Goal: Find specific page/section: Find specific page/section

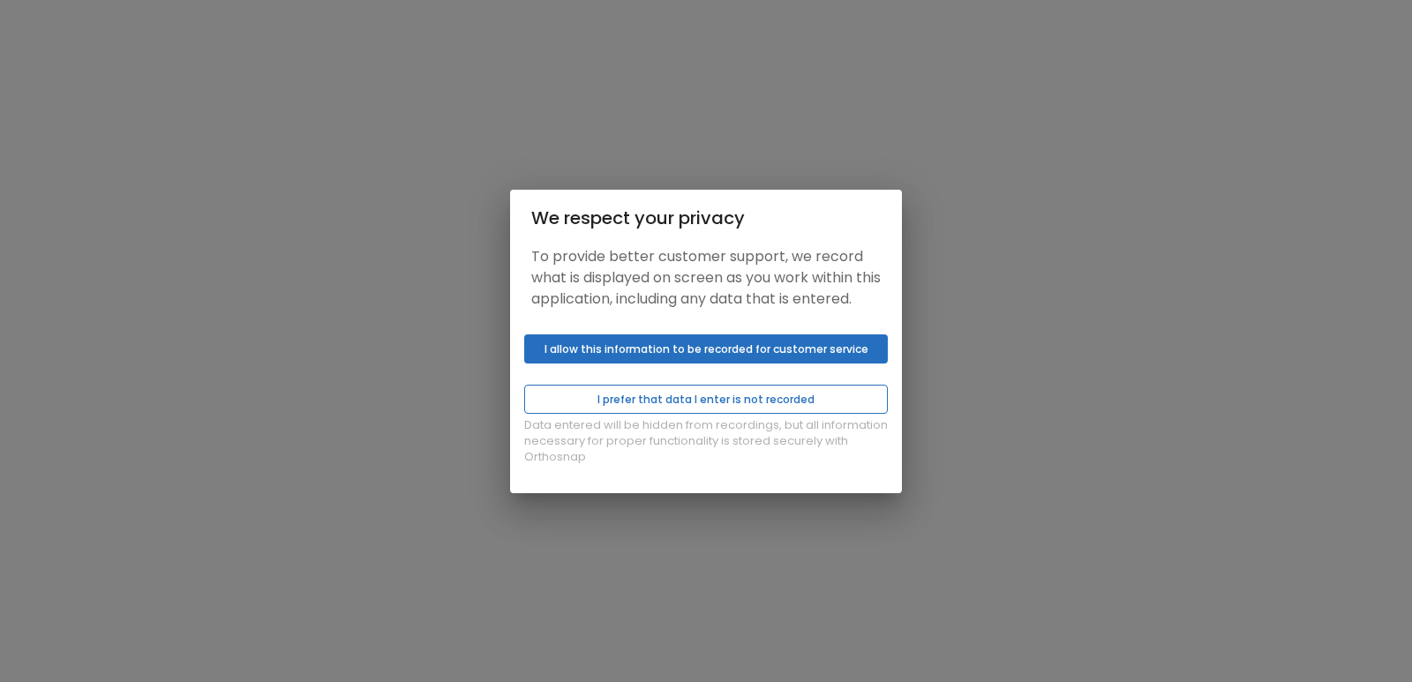
click at [692, 403] on button "I prefer that data I enter is not recorded" at bounding box center [706, 399] width 364 height 29
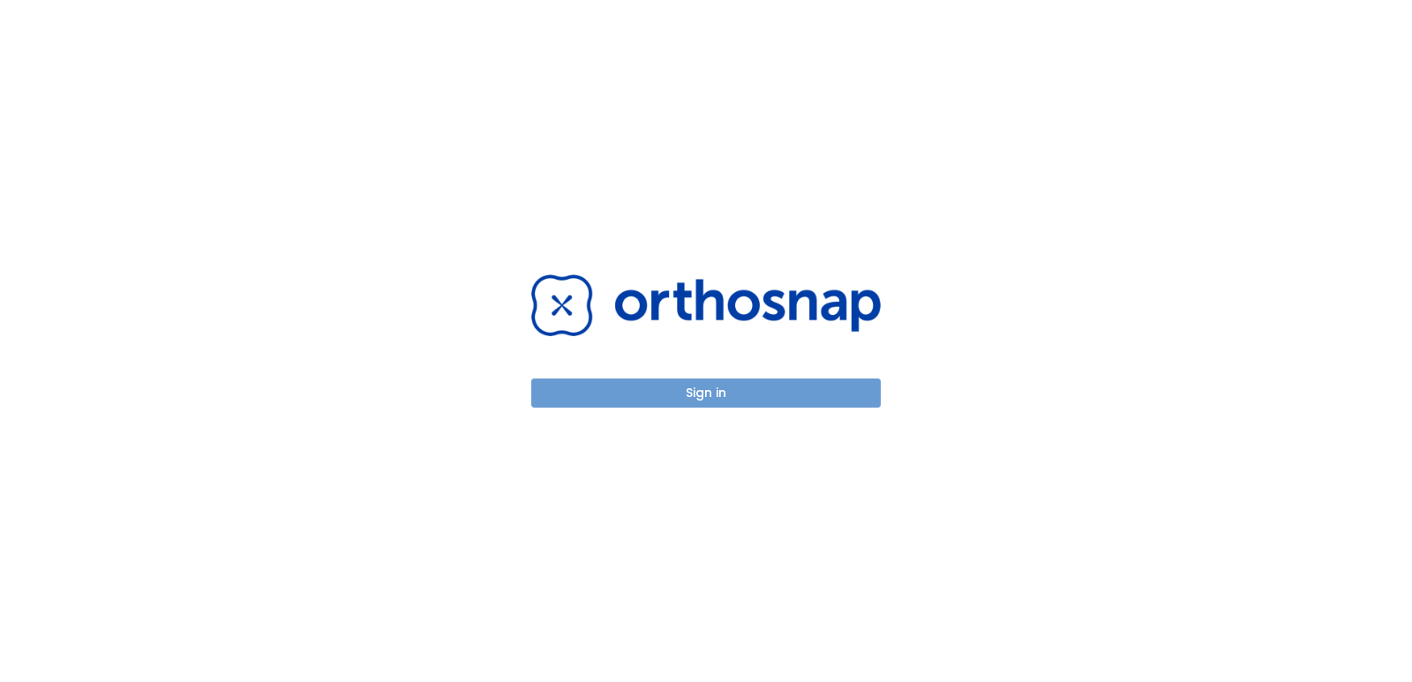
click at [650, 392] on button "Sign in" at bounding box center [706, 393] width 350 height 29
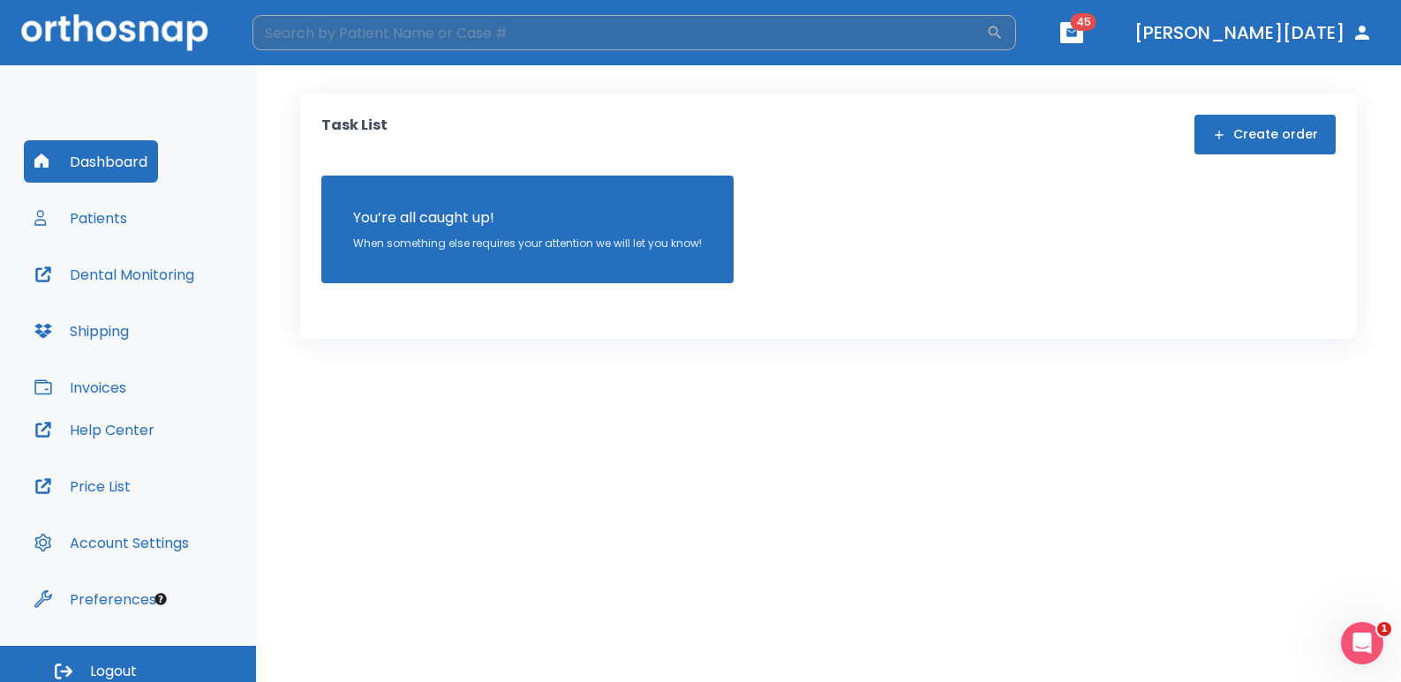
click at [473, 28] on input "search" at bounding box center [618, 32] width 733 height 35
click at [333, 35] on input "[PERSON_NAME]" at bounding box center [618, 32] width 733 height 35
type input "chanel"
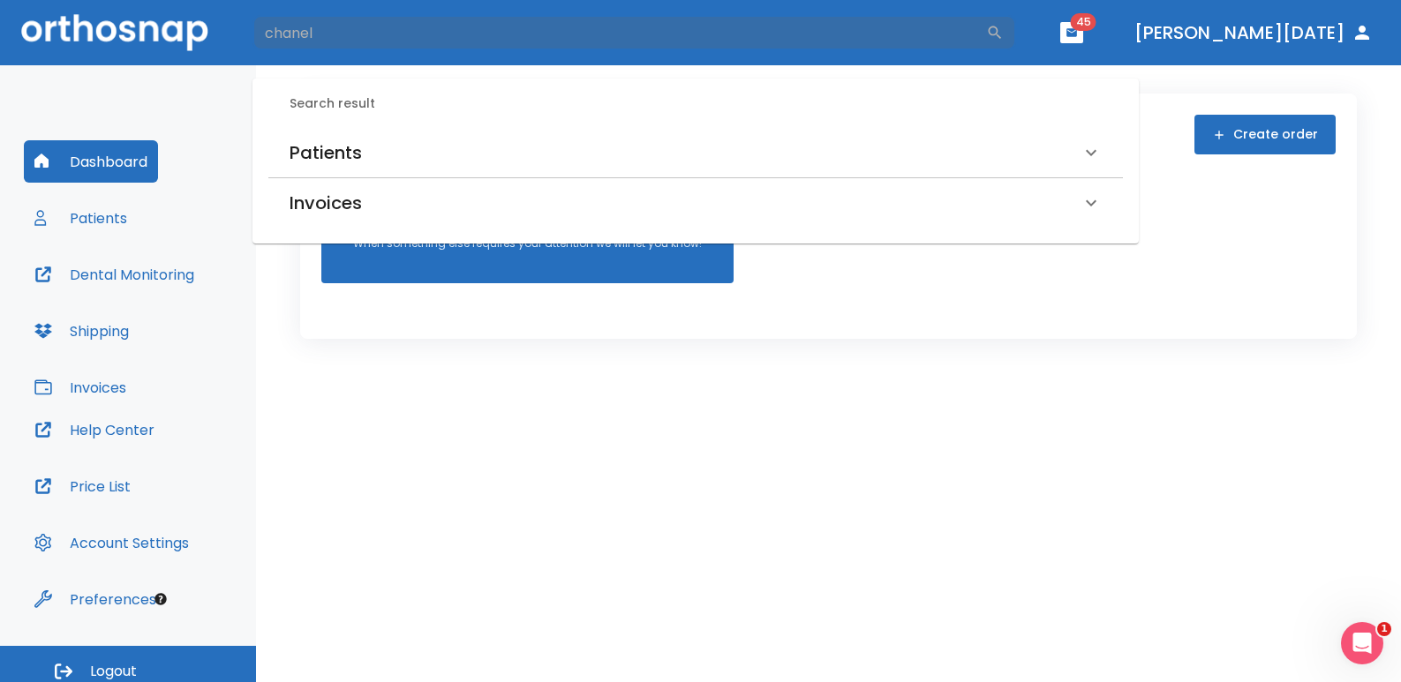
click at [324, 142] on h6 "Patients" at bounding box center [326, 153] width 72 height 28
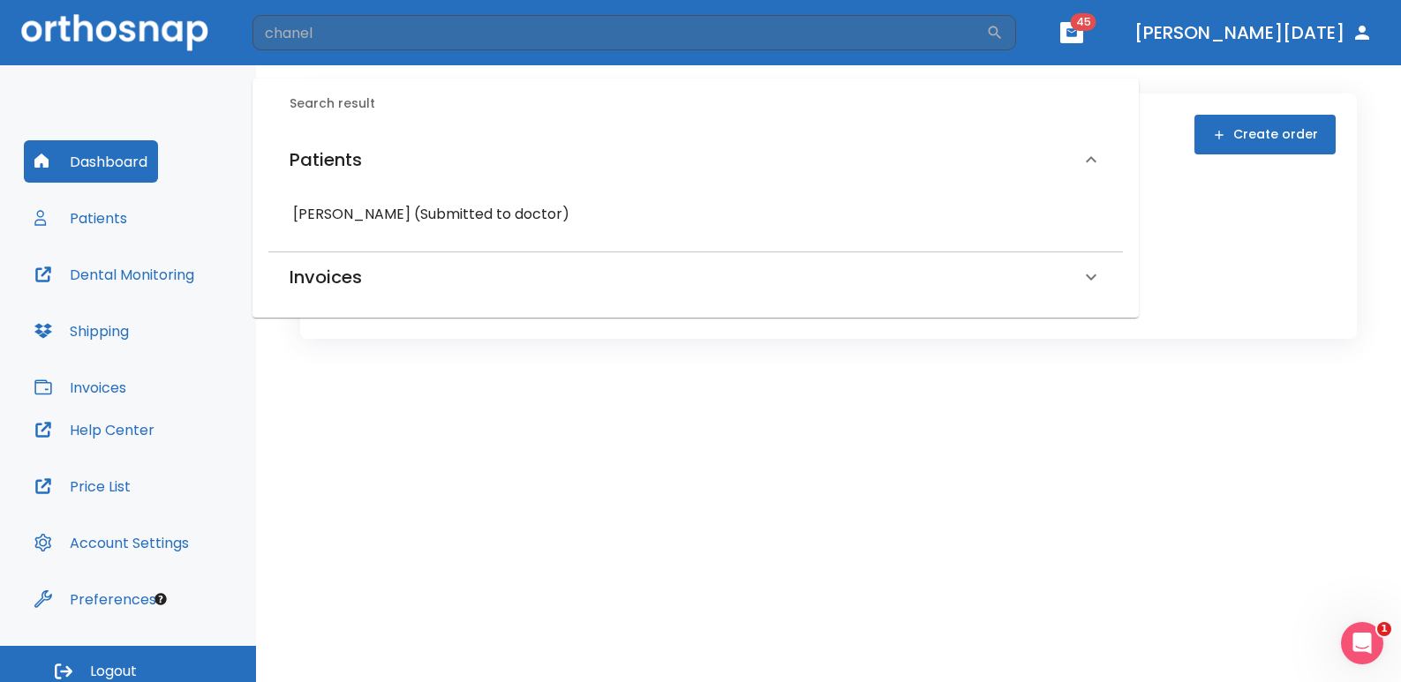
click at [343, 211] on h6 "[PERSON_NAME] (Submitted to doctor)" at bounding box center [695, 214] width 805 height 25
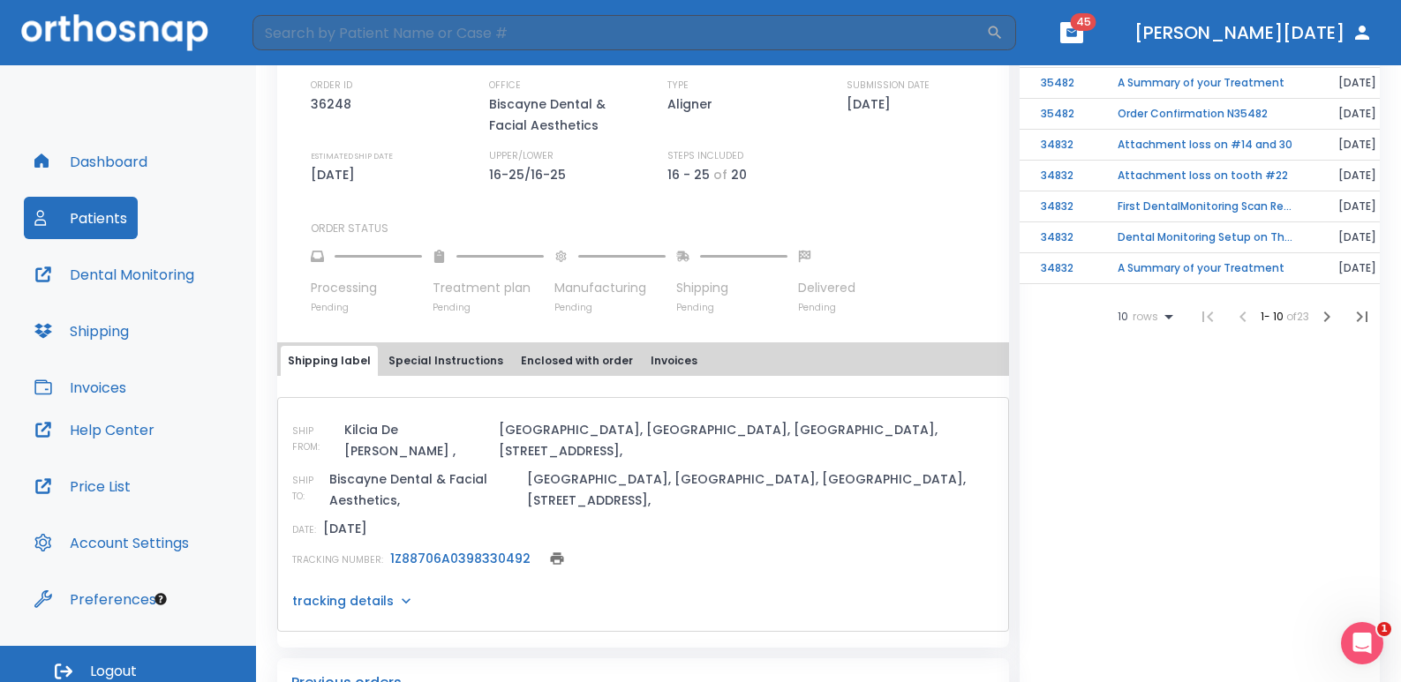
scroll to position [499, 0]
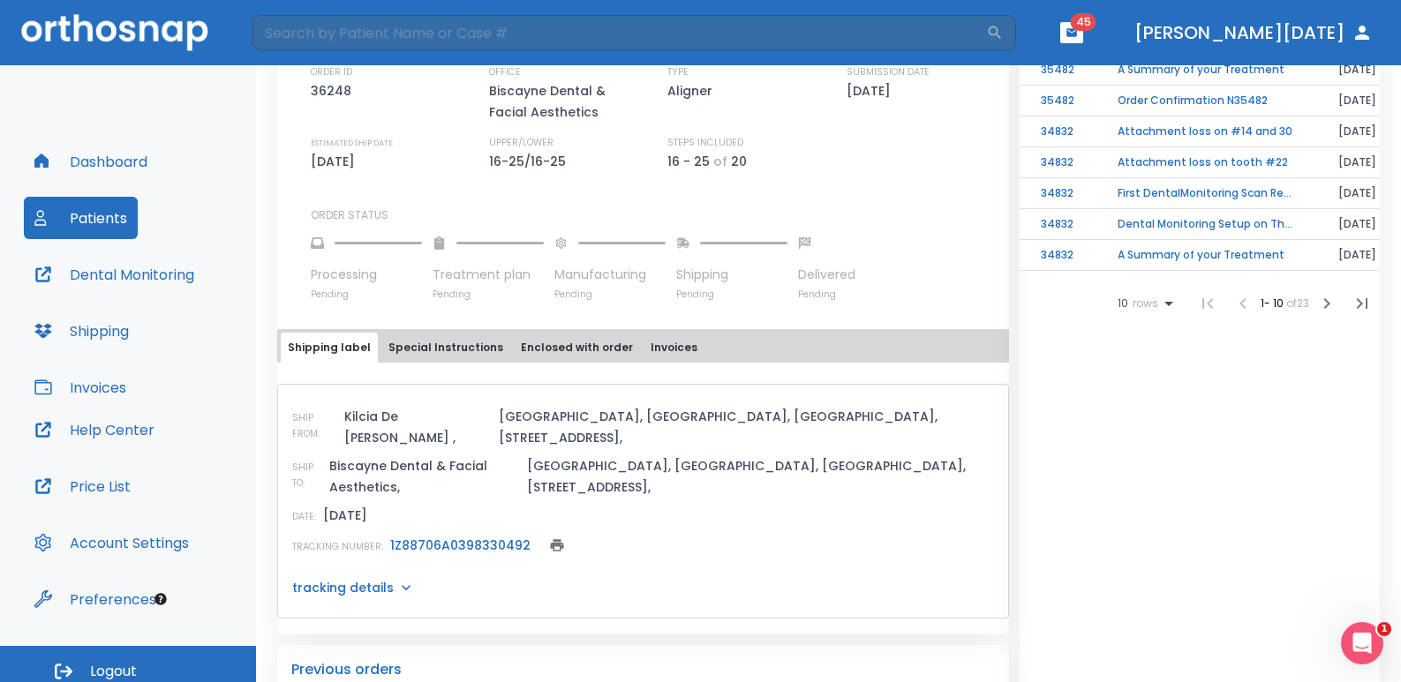
click at [514, 537] on link "1Z88706A0398330492" at bounding box center [460, 546] width 140 height 18
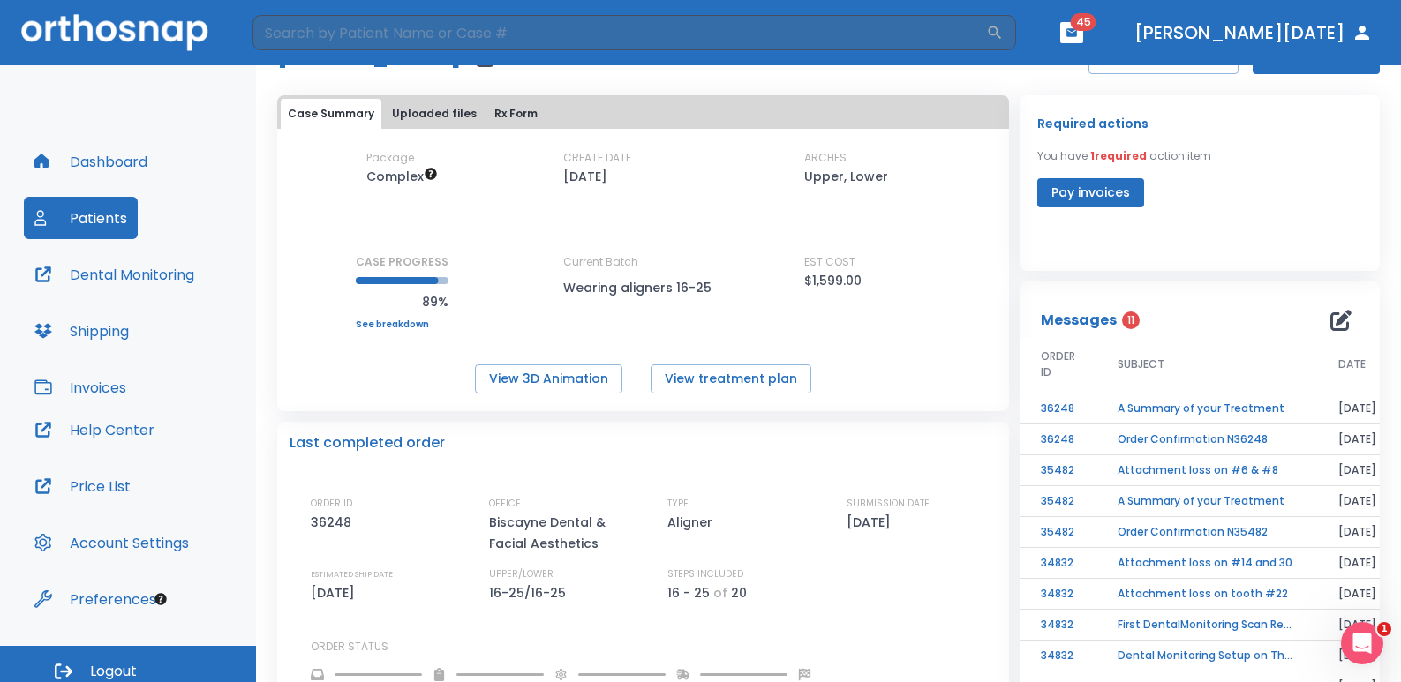
scroll to position [0, 0]
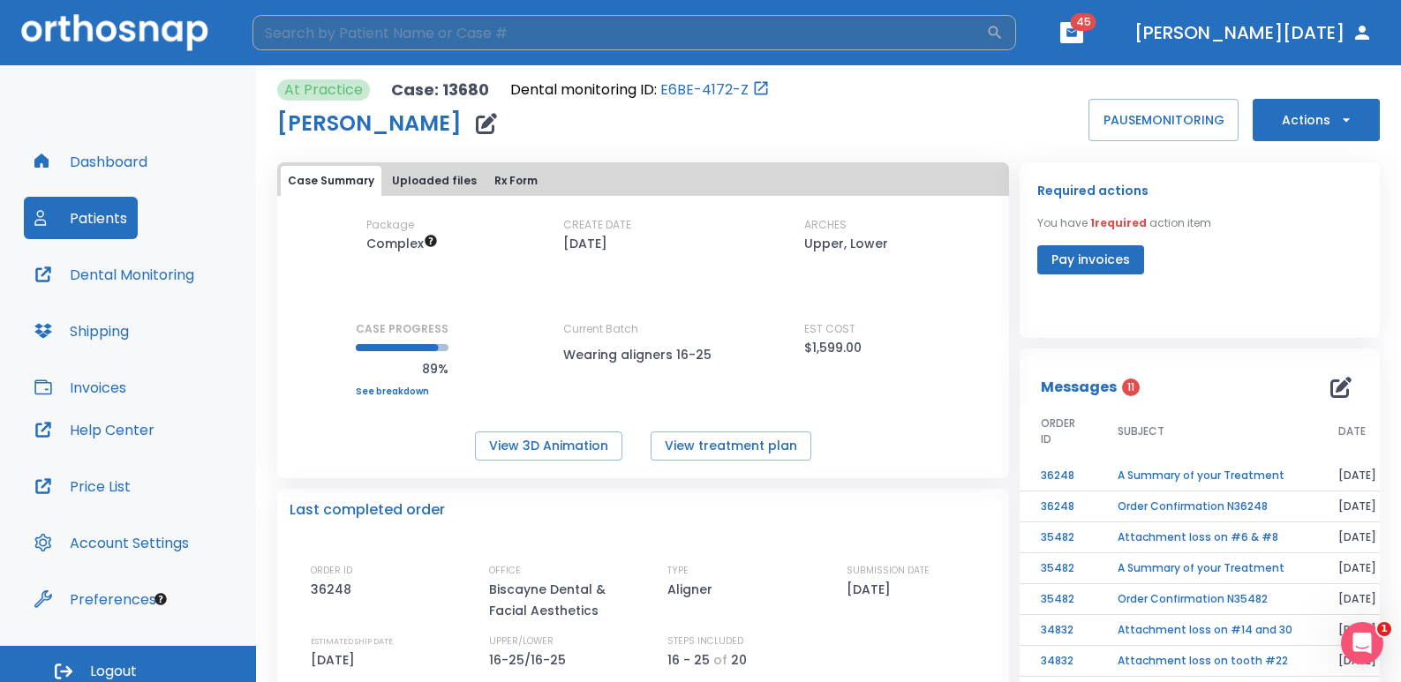
click at [450, 45] on input "search" at bounding box center [618, 32] width 733 height 35
type input "[PERSON_NAME]"
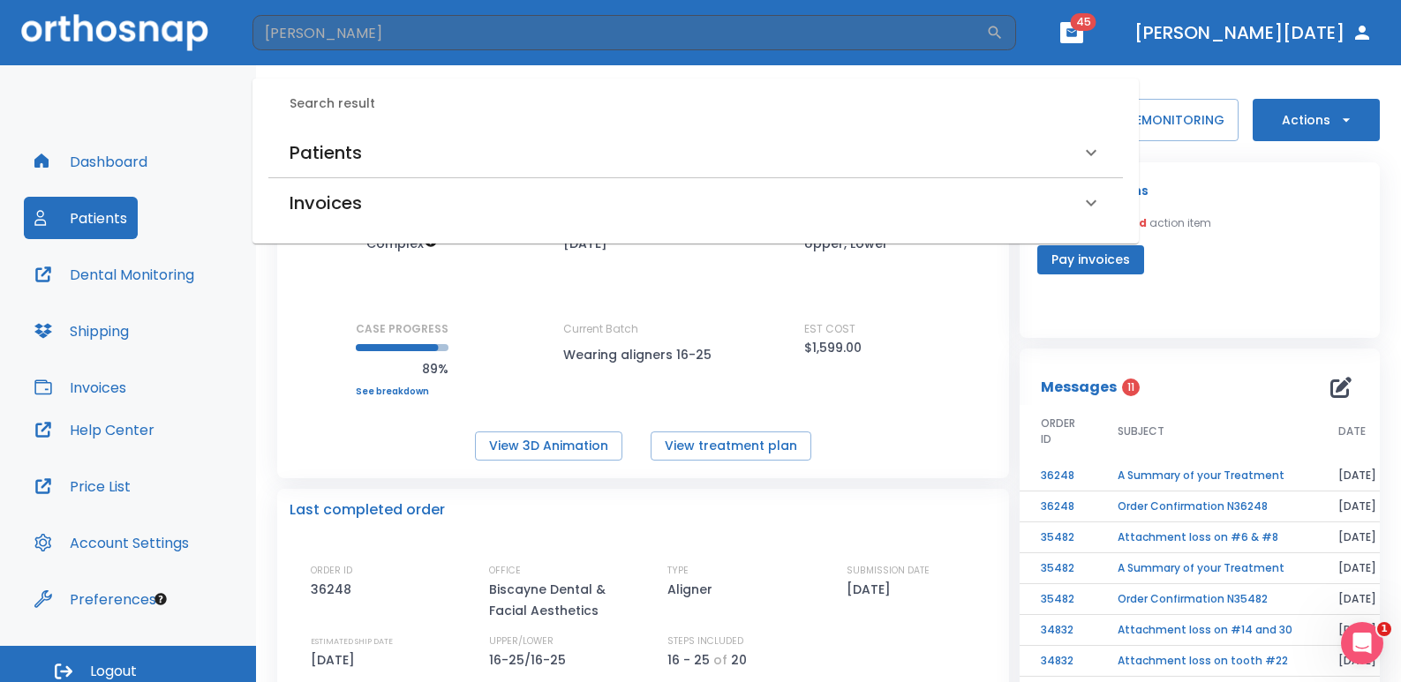
click at [347, 139] on h6 "Patients" at bounding box center [326, 153] width 72 height 28
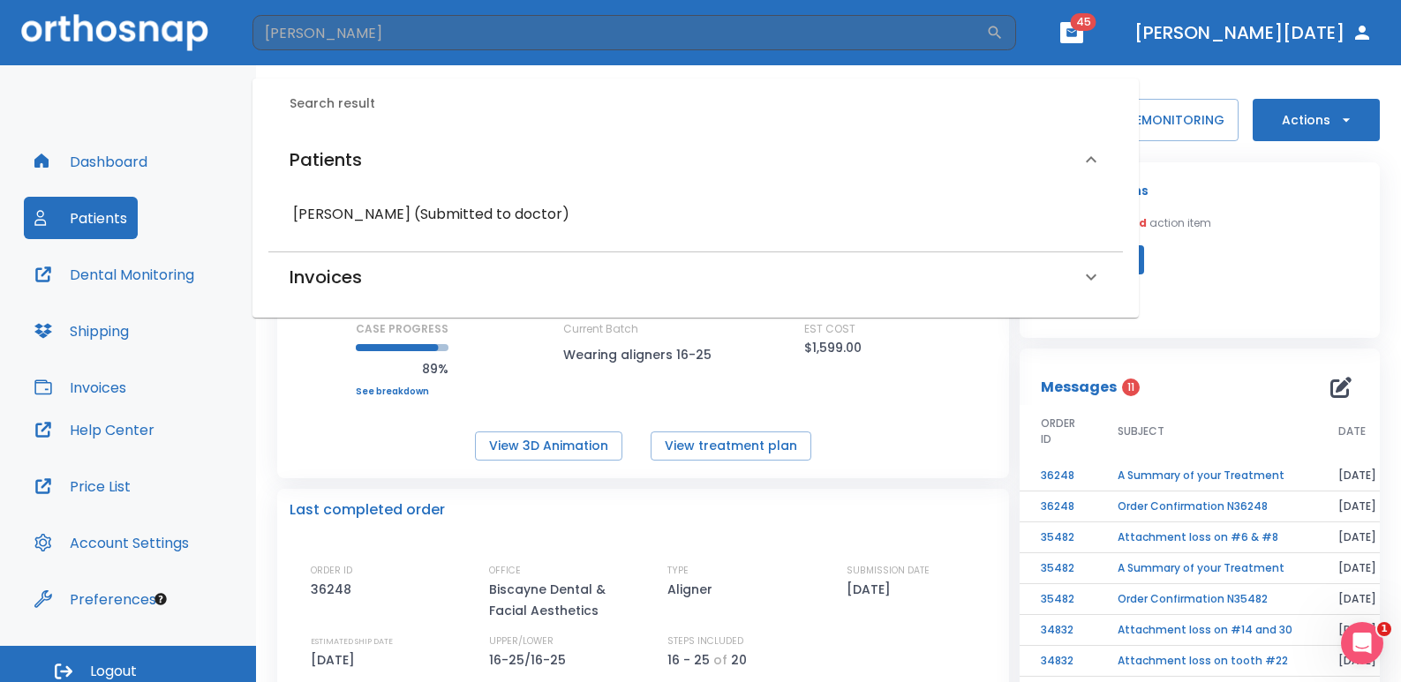
click at [374, 207] on h6 "[PERSON_NAME] (Submitted to doctor)" at bounding box center [695, 214] width 805 height 25
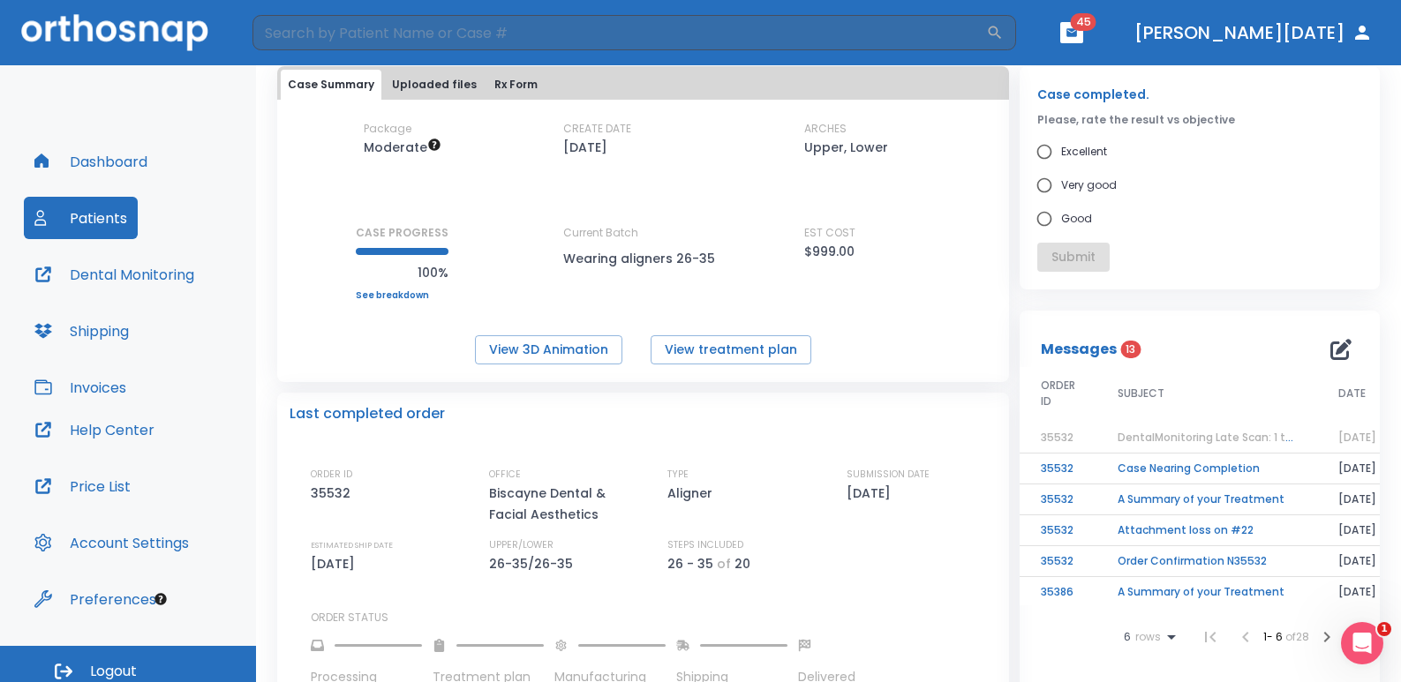
scroll to position [441, 0]
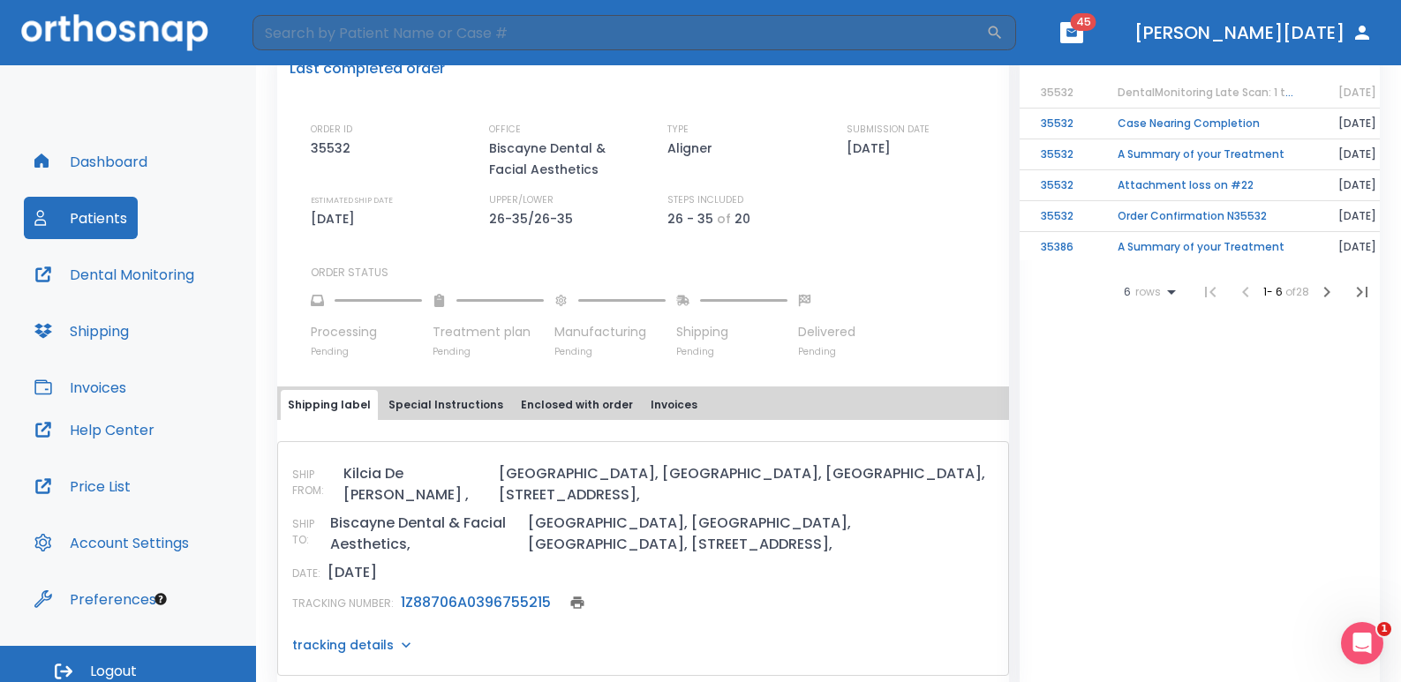
click at [508, 592] on link "1Z88706A0396755215" at bounding box center [476, 602] width 150 height 20
